Goal: Task Accomplishment & Management: Manage account settings

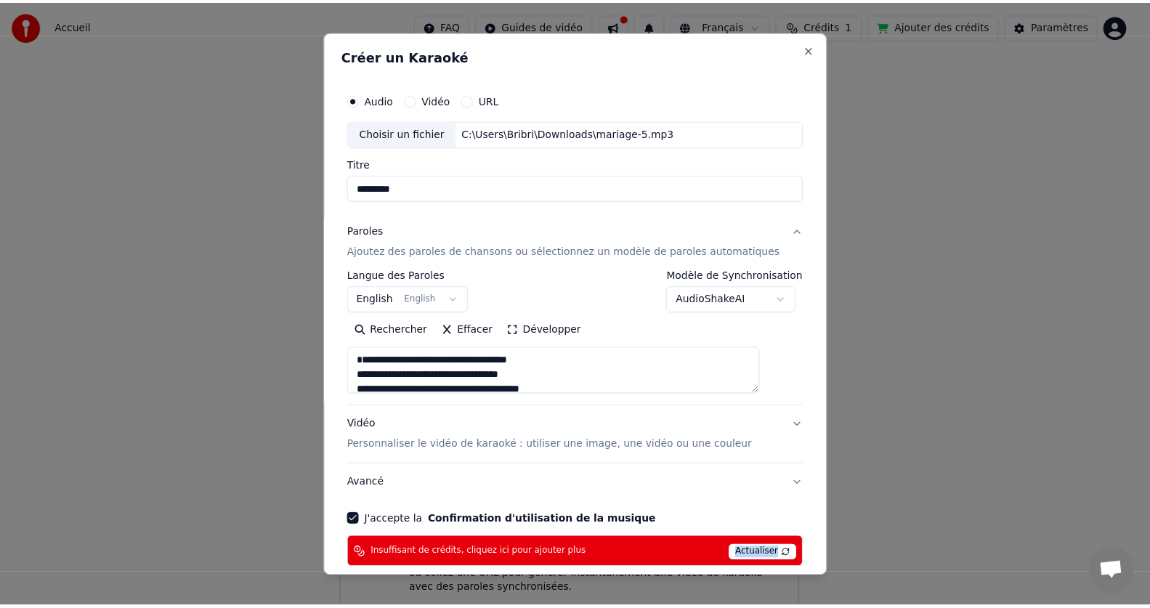
scroll to position [736, 0]
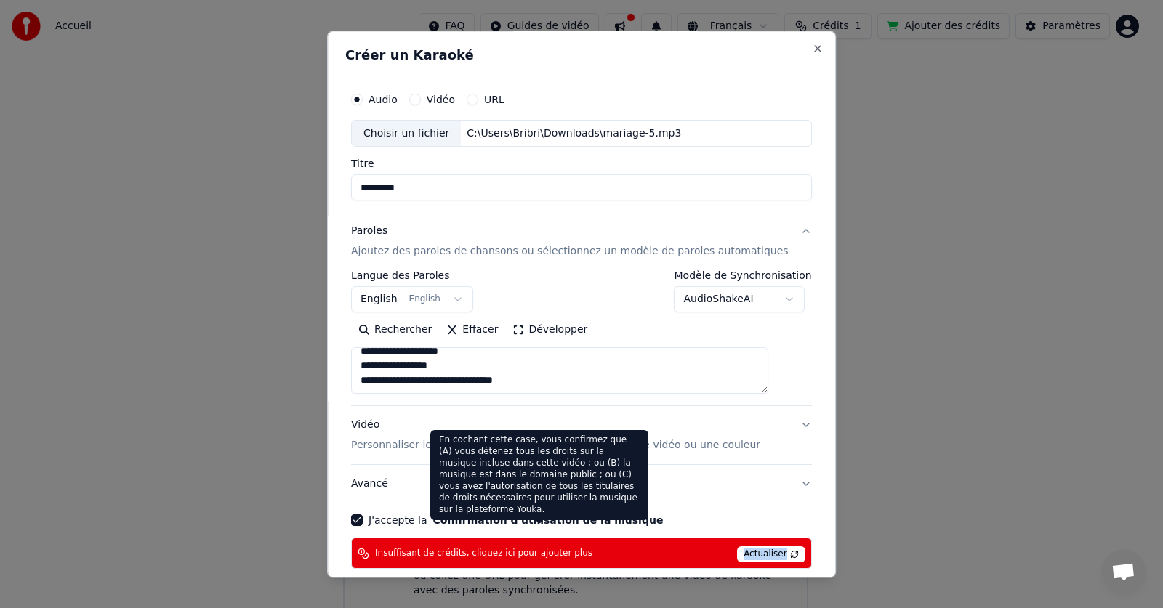
select select
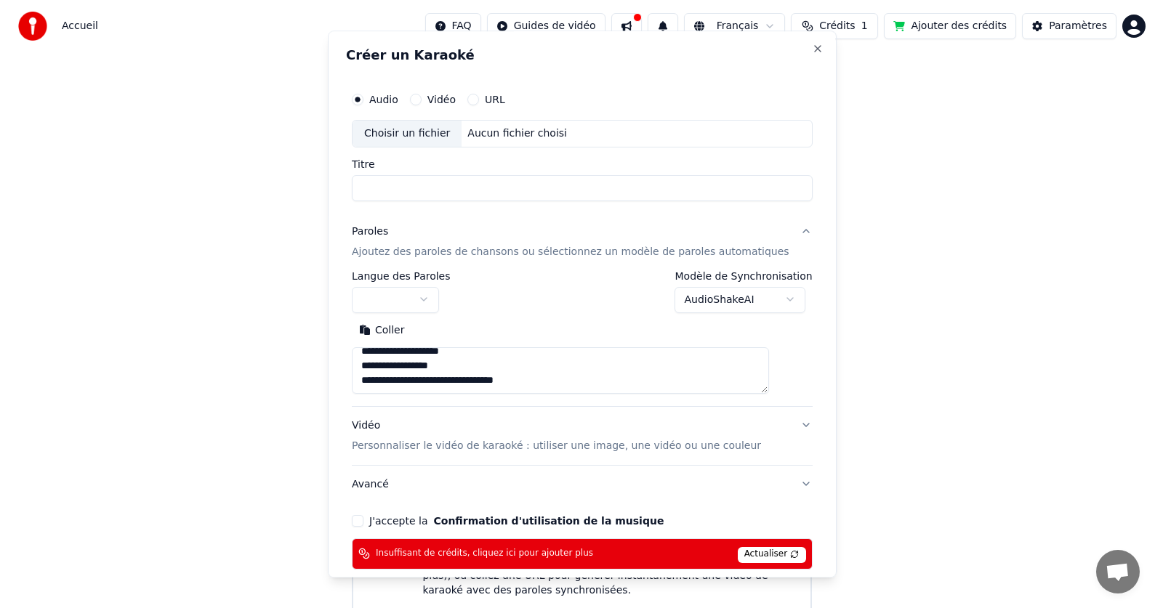
scroll to position [0, 0]
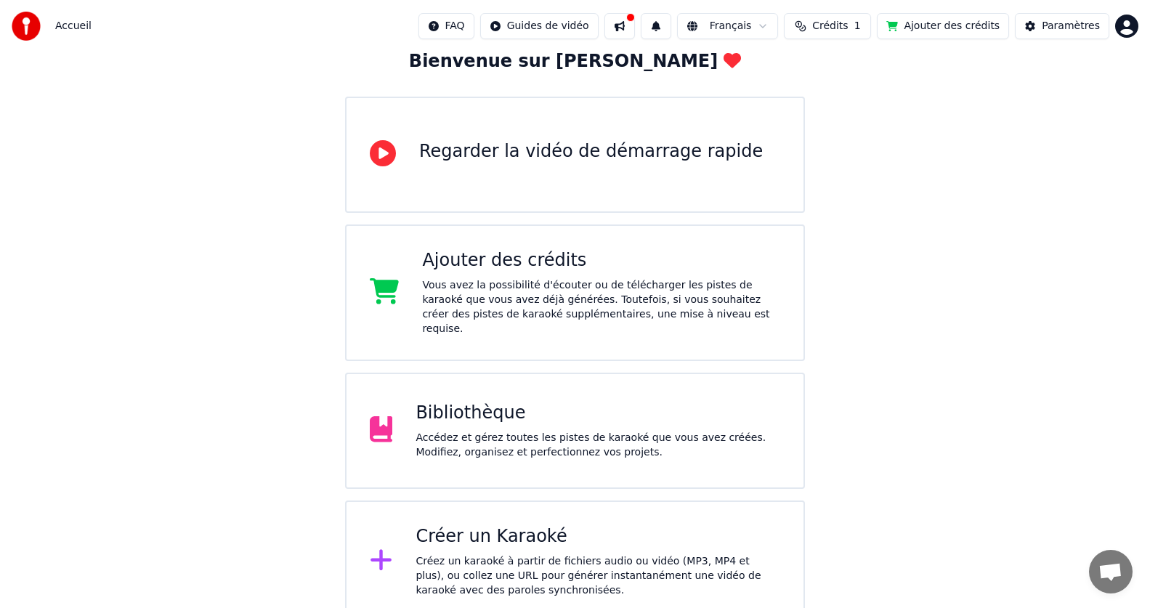
click at [516, 554] on div "Créez un karaoké à partir de fichiers audio ou vidéo (MP3, MP4 et plus), ou col…" at bounding box center [598, 576] width 365 height 44
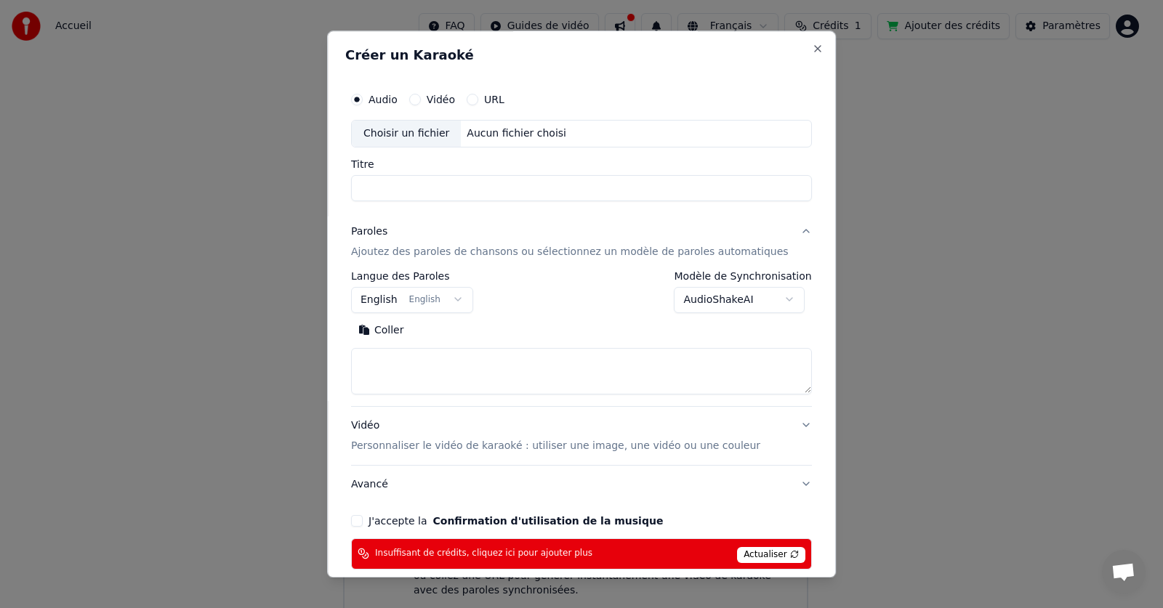
click at [754, 553] on span "Actualiser" at bounding box center [771, 555] width 68 height 16
select select
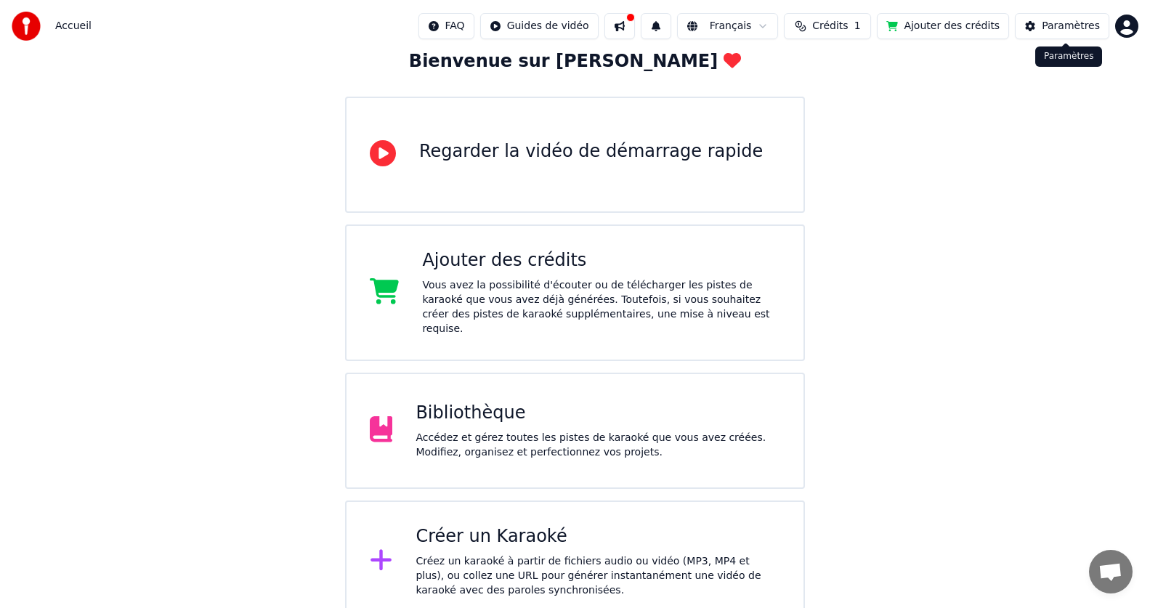
click at [1131, 30] on html "Accueil FAQ Guides de vidéo Français Crédits 1 Ajouter des crédits Paramètres B…" at bounding box center [575, 267] width 1150 height 712
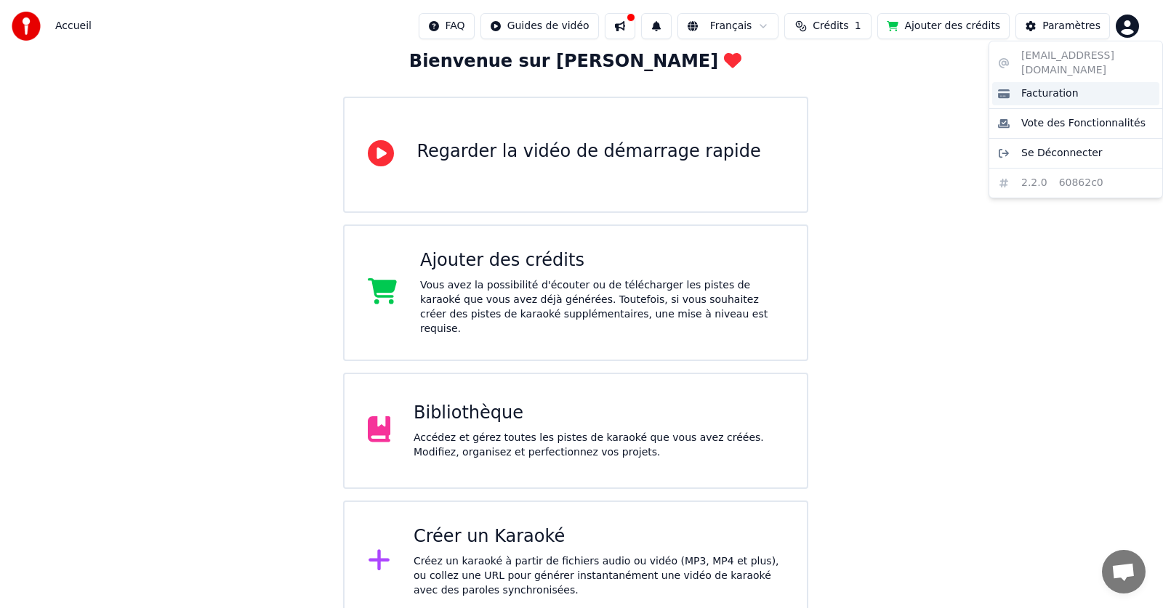
click at [1061, 86] on span "Facturation" at bounding box center [1049, 93] width 57 height 15
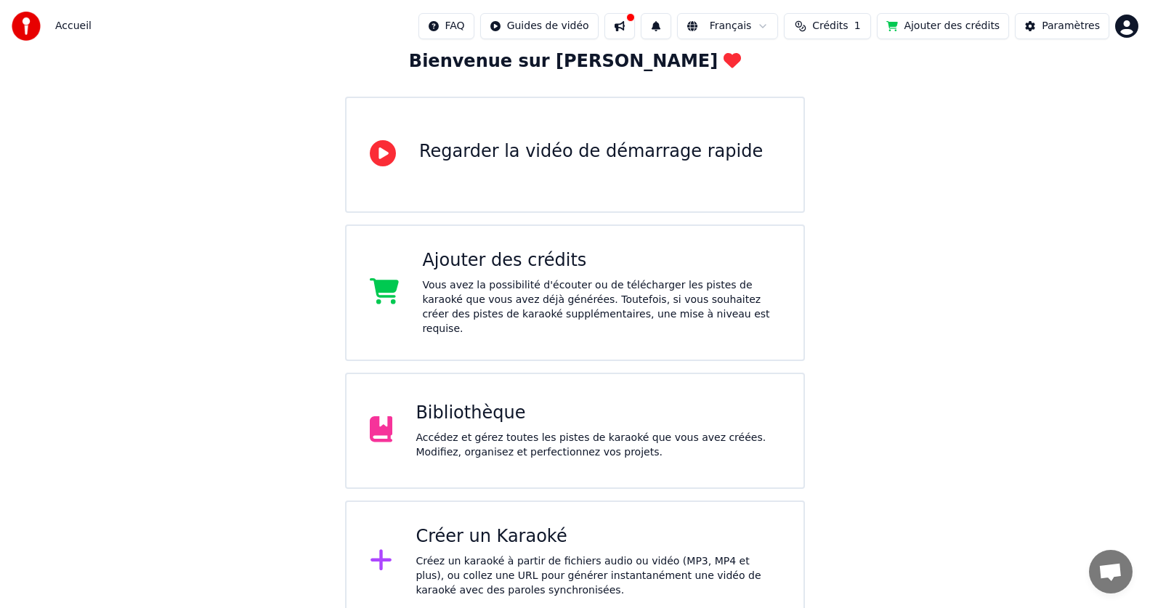
click at [1123, 29] on html "Accueil FAQ Guides de vidéo Français Crédits 1 Ajouter des crédits Paramètres B…" at bounding box center [575, 267] width 1150 height 712
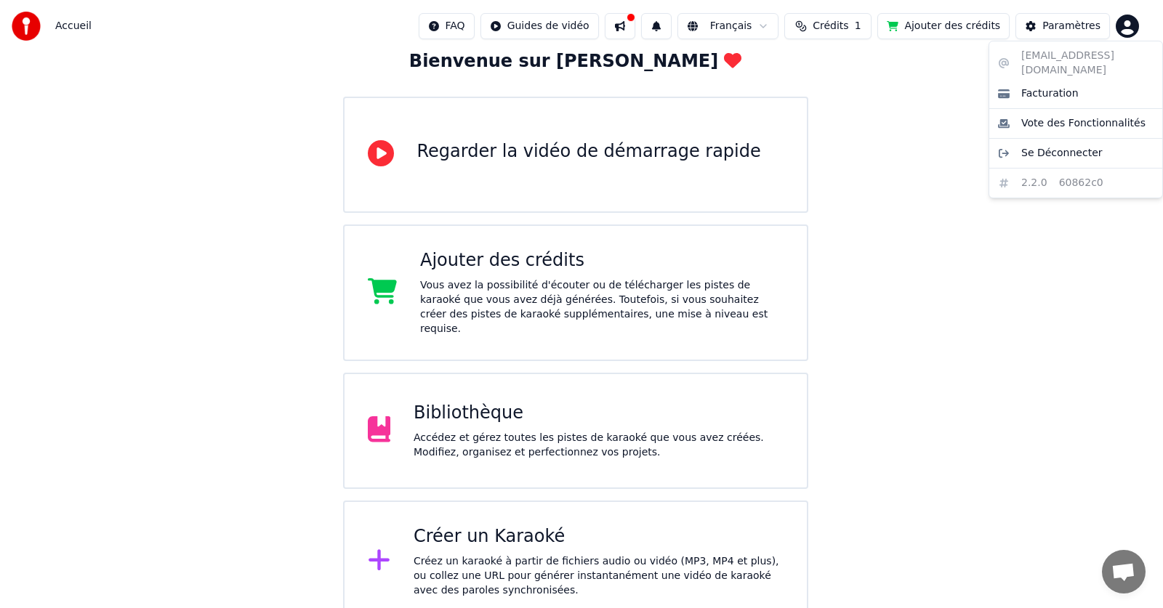
click at [839, 28] on html "Accueil FAQ Guides de vidéo Français Crédits 1 Ajouter des crédits Paramètres B…" at bounding box center [581, 267] width 1163 height 712
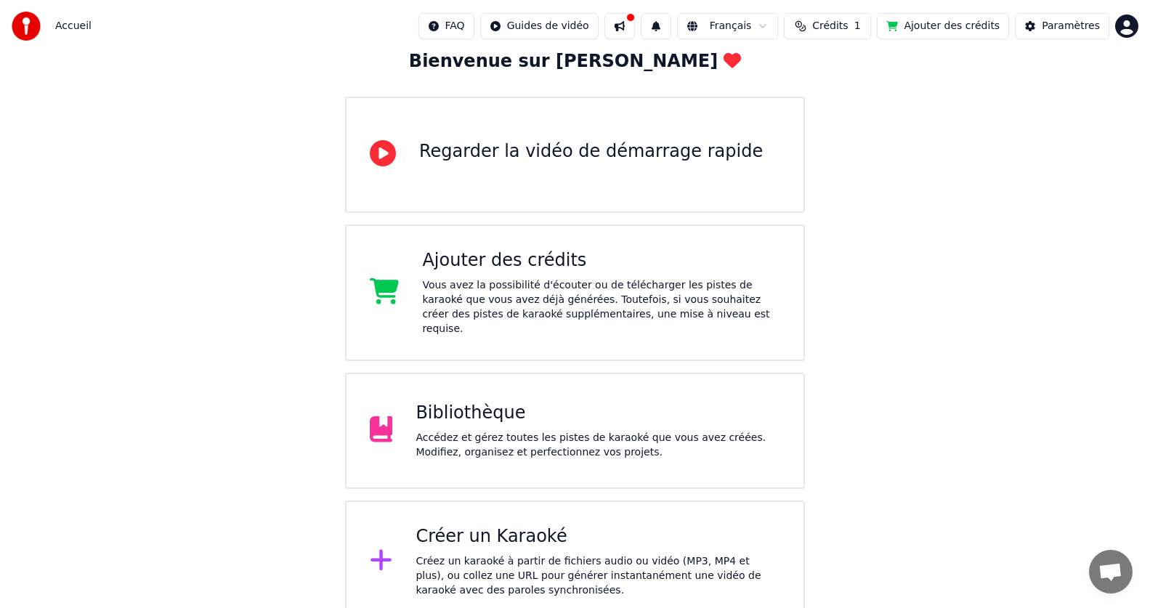
click at [835, 26] on span "Crédits" at bounding box center [830, 26] width 36 height 15
click at [846, 137] on button "Actualiser" at bounding box center [843, 134] width 86 height 26
click at [979, 134] on div "Bienvenue sur Youka Regarder la vidéo de démarrage rapide Ajouter des crédits V…" at bounding box center [575, 293] width 1150 height 660
click at [1130, 18] on html "Accueil FAQ Guides de vidéo Français Crédits 1 Ajouter des crédits Paramètres B…" at bounding box center [575, 267] width 1150 height 712
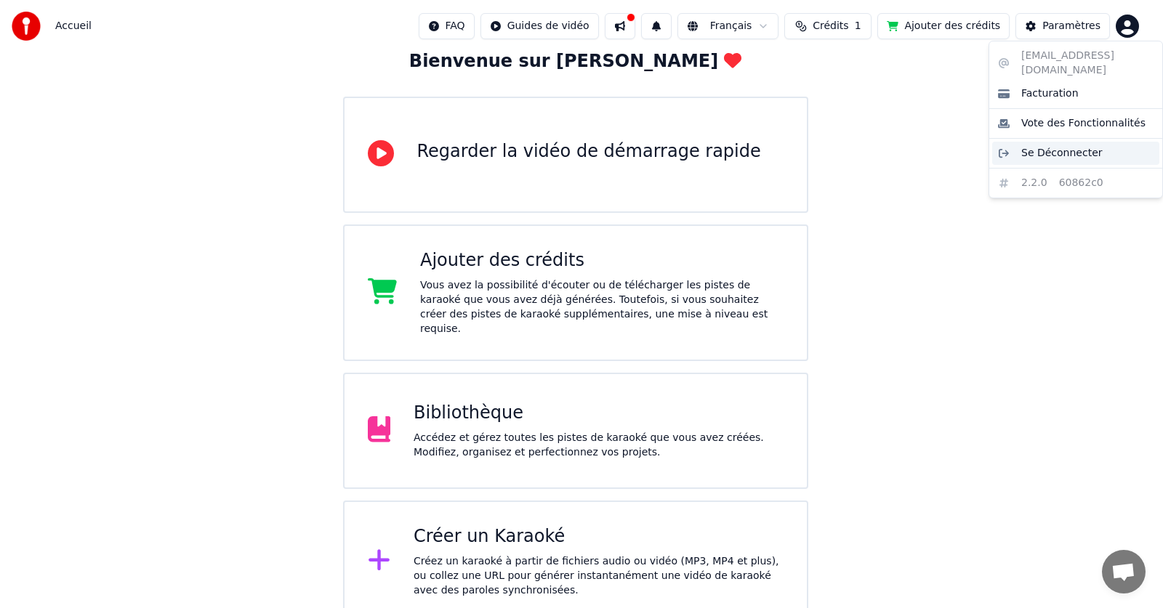
click at [1066, 146] on span "Se Déconnecter" at bounding box center [1061, 153] width 81 height 15
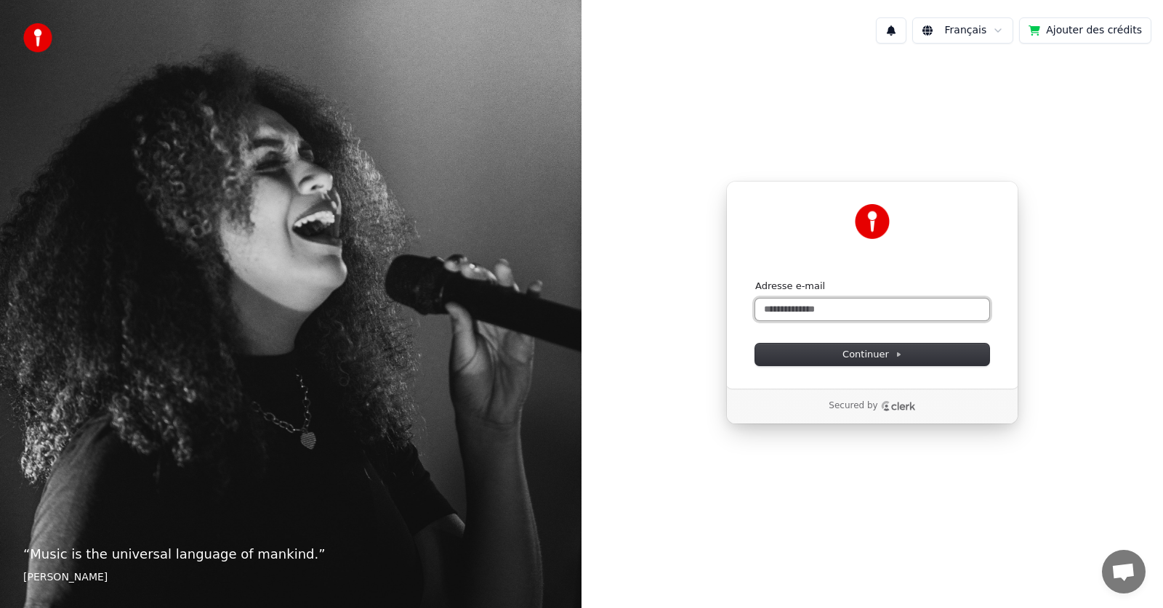
click at [844, 299] on input "Adresse e-mail" at bounding box center [872, 310] width 234 height 22
click at [755, 280] on button "submit" at bounding box center [755, 280] width 0 height 0
type input "**********"
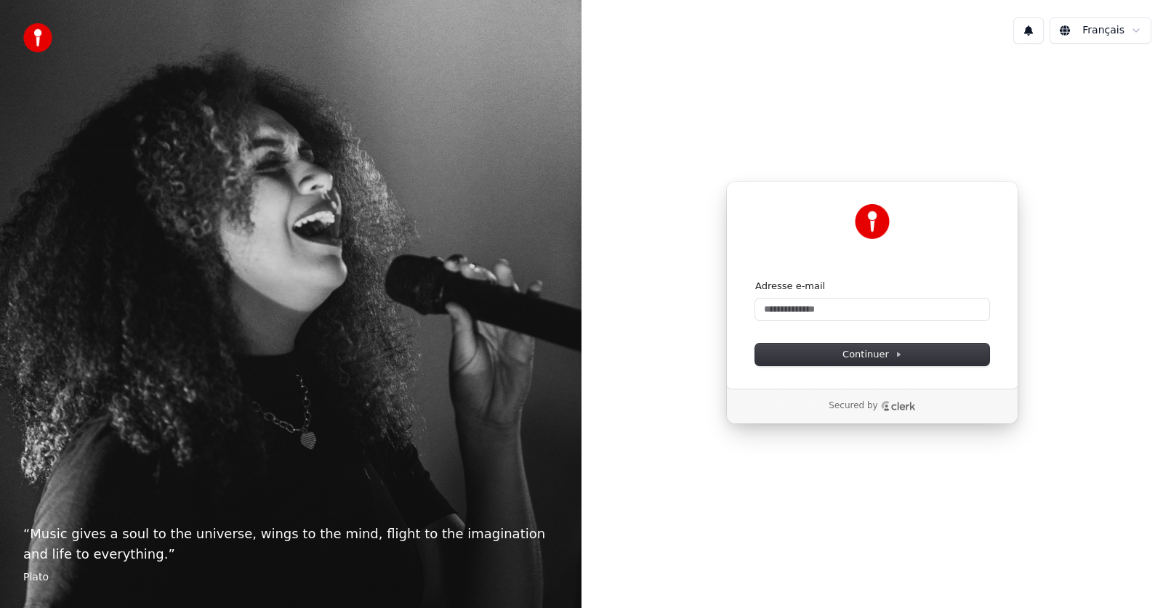
click at [866, 321] on form "Adresse e-mail Continuer" at bounding box center [872, 323] width 234 height 86
click at [858, 309] on input "Adresse e-mail" at bounding box center [872, 310] width 234 height 22
click at [755, 280] on button "submit" at bounding box center [755, 280] width 0 height 0
type input "**********"
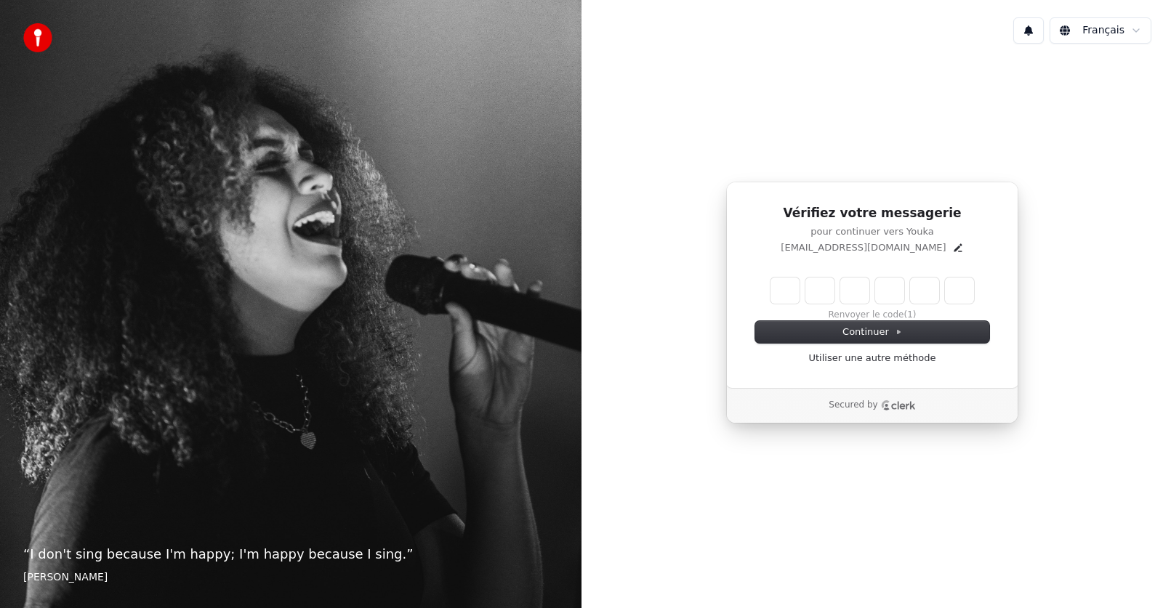
drag, startPoint x: 780, startPoint y: 288, endPoint x: 789, endPoint y: 285, distance: 10.1
click at [789, 285] on input "Enter verification code" at bounding box center [871, 291] width 203 height 26
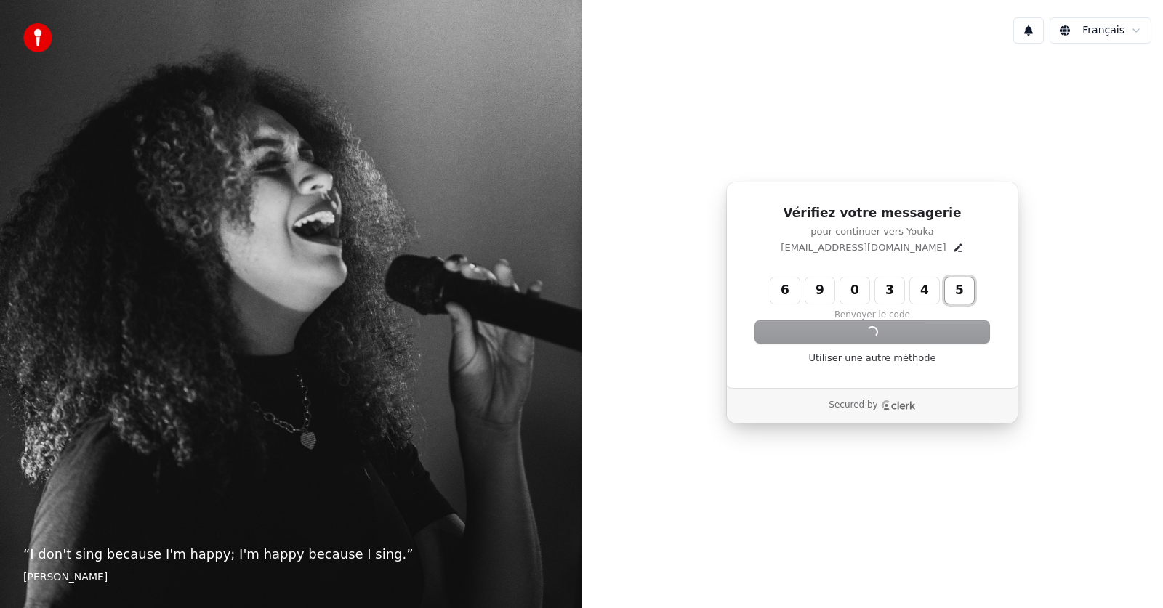
type input "******"
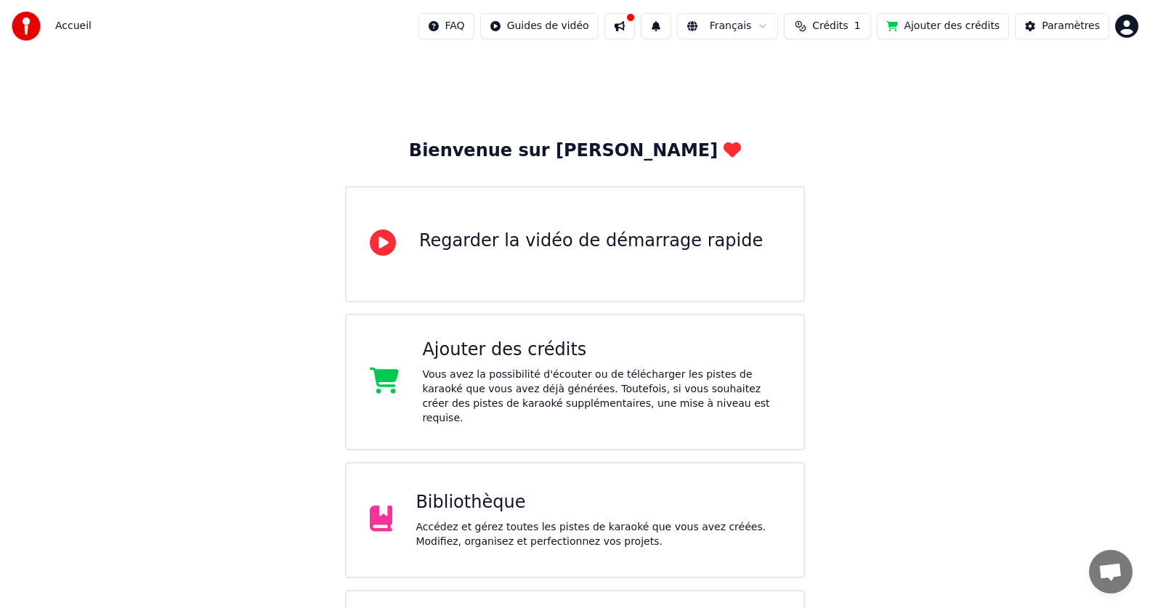
click at [1129, 23] on html "Accueil FAQ Guides de vidéo Français Crédits 1 Ajouter des crédits Paramètres B…" at bounding box center [575, 356] width 1150 height 712
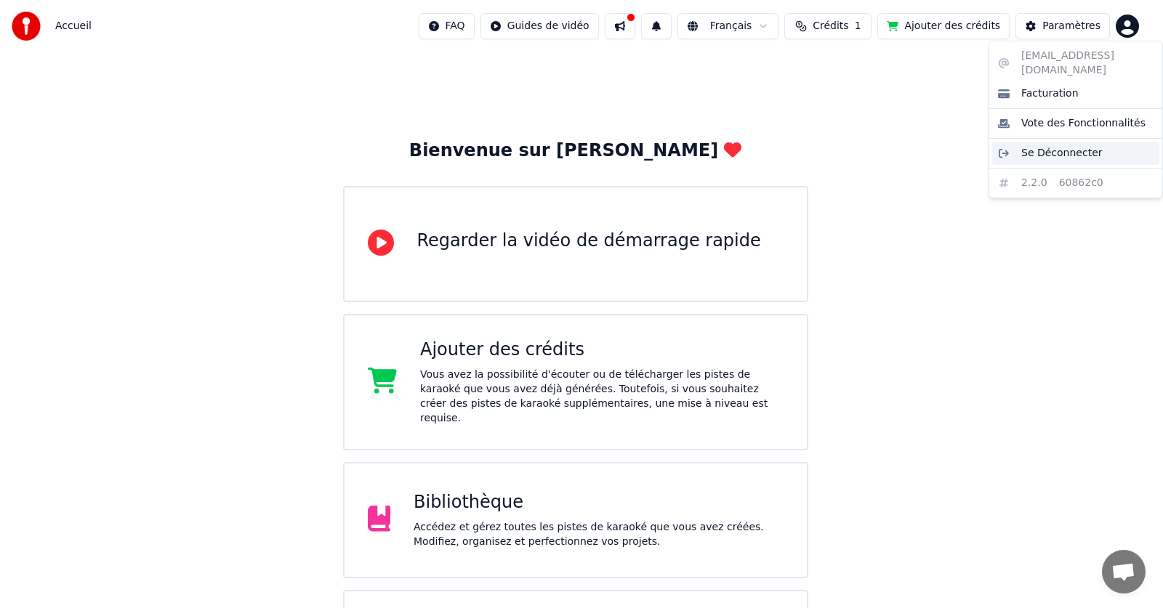
click at [1065, 146] on span "Se Déconnecter" at bounding box center [1061, 153] width 81 height 15
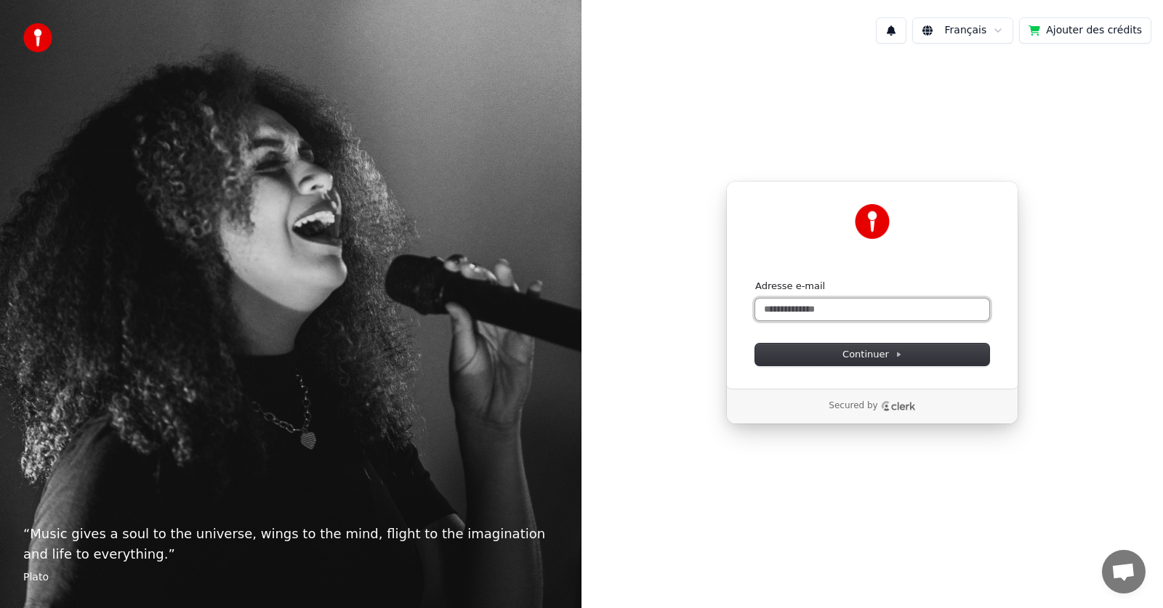
click at [859, 310] on input "Adresse e-mail" at bounding box center [872, 310] width 234 height 22
click at [755, 280] on button "submit" at bounding box center [755, 280] width 0 height 0
type input "**********"
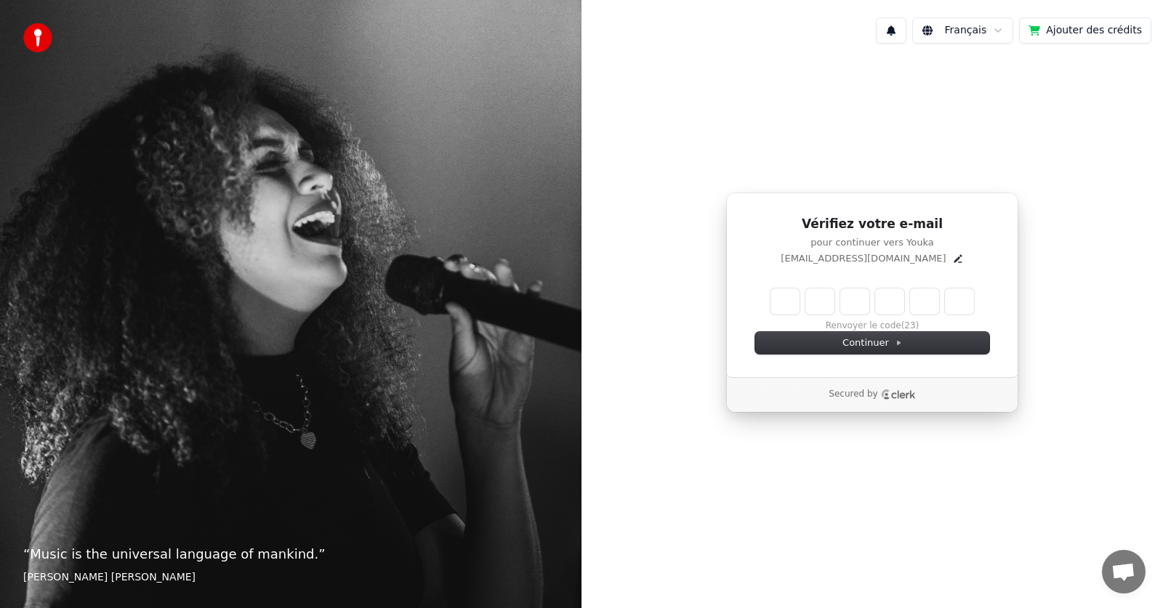
click at [801, 308] on input "Enter verification code" at bounding box center [871, 301] width 203 height 26
type input "******"
